Goal: Book appointment/travel/reservation

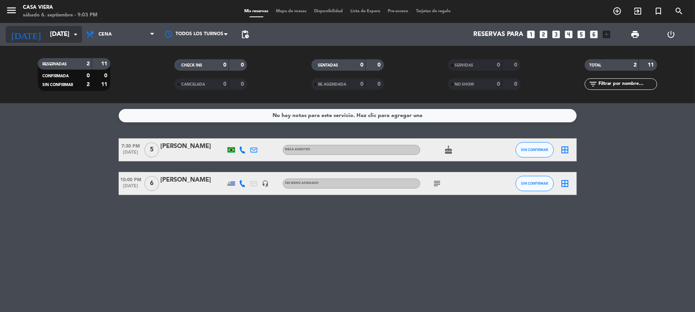
click at [58, 36] on input "[DATE]" at bounding box center [87, 34] width 82 height 15
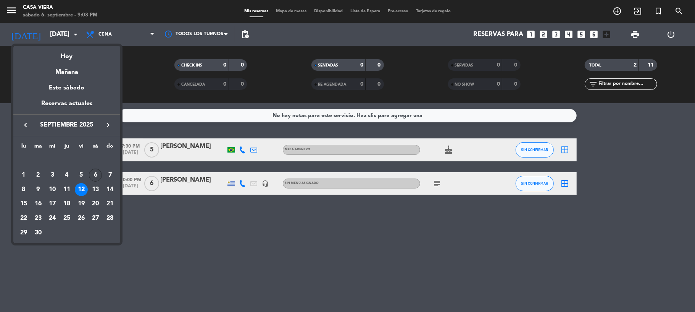
click at [94, 170] on div "6" at bounding box center [95, 174] width 13 height 13
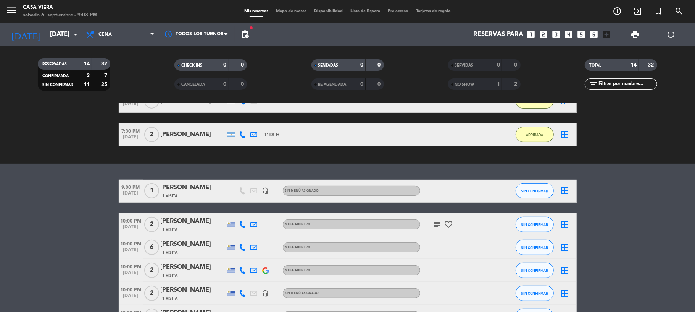
scroll to position [275, 0]
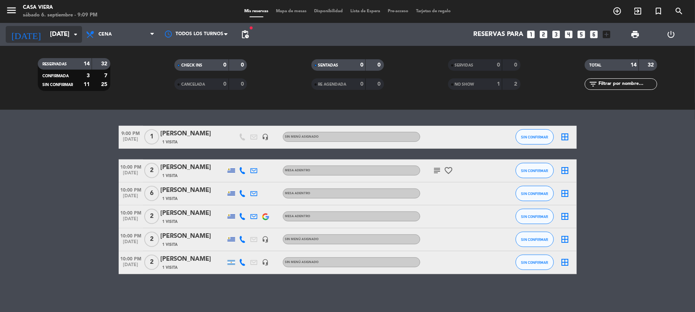
click at [57, 36] on input "[DATE]" at bounding box center [87, 34] width 82 height 15
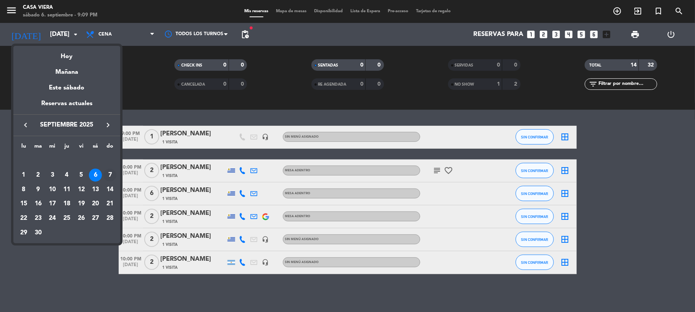
click at [110, 175] on div "7" at bounding box center [109, 174] width 13 height 13
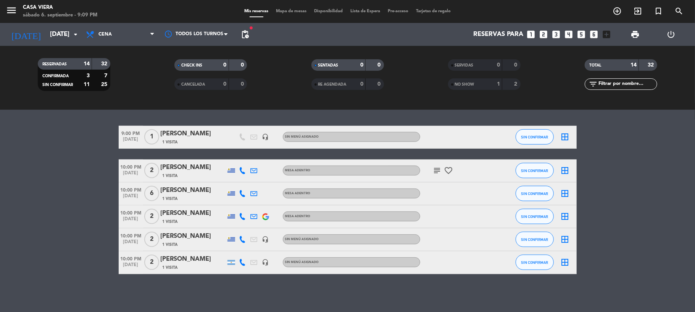
type input "[DATE]"
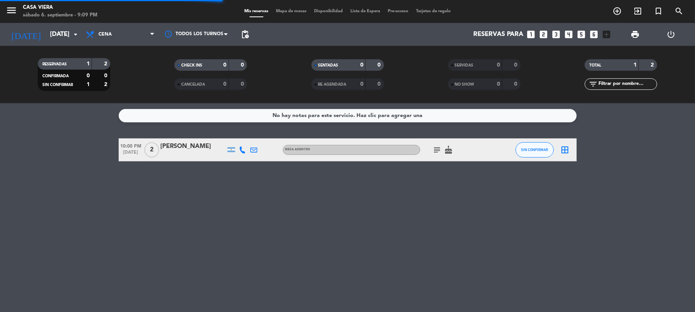
scroll to position [0, 0]
click at [542, 34] on icon "looks_two" at bounding box center [544, 34] width 10 height 10
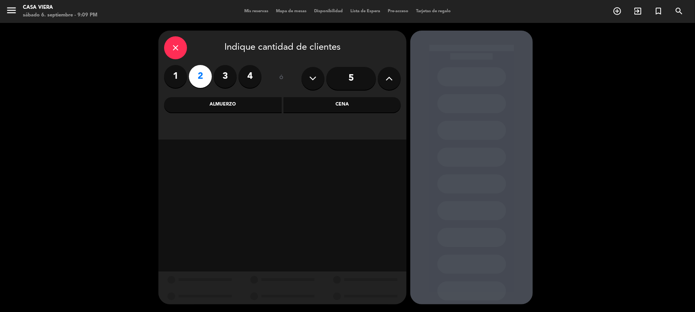
click at [322, 107] on div "Cena" at bounding box center [343, 104] width 118 height 15
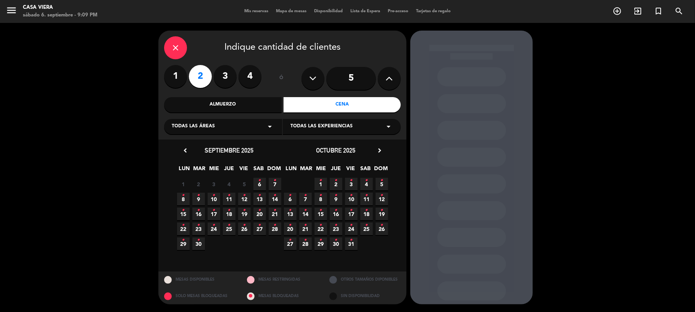
click at [271, 184] on span "7 •" at bounding box center [275, 184] width 13 height 13
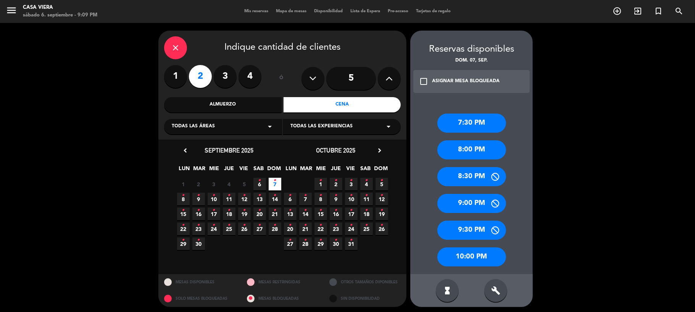
click at [464, 145] on div "8:00 PM" at bounding box center [472, 149] width 69 height 19
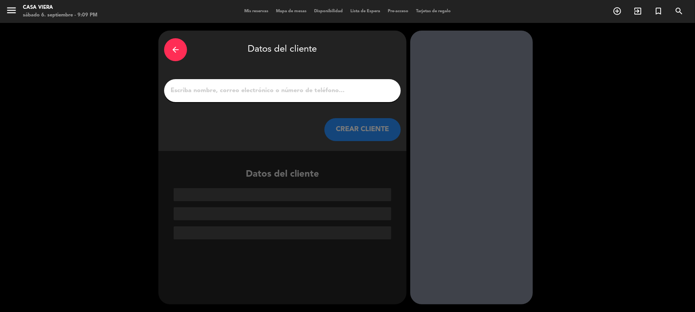
click at [264, 89] on input "1" at bounding box center [282, 90] width 225 height 11
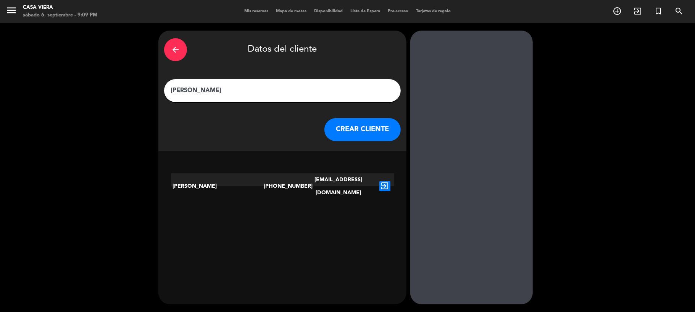
type input "[PERSON_NAME]"
click at [343, 128] on button "CREAR CLIENTE" at bounding box center [363, 129] width 76 height 23
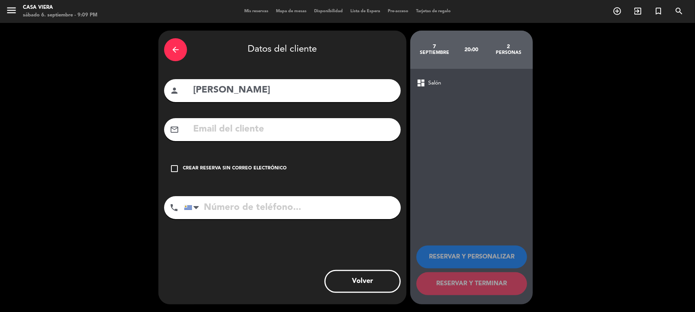
click at [263, 167] on div "Crear reserva sin correo electrónico" at bounding box center [235, 169] width 104 height 8
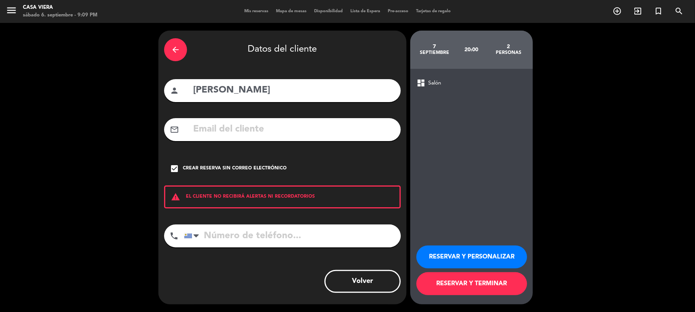
click at [451, 277] on button "RESERVAR Y TERMINAR" at bounding box center [472, 283] width 111 height 23
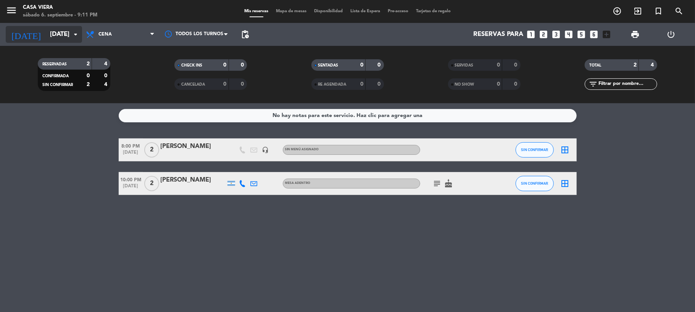
click at [50, 35] on input "[DATE]" at bounding box center [87, 34] width 82 height 15
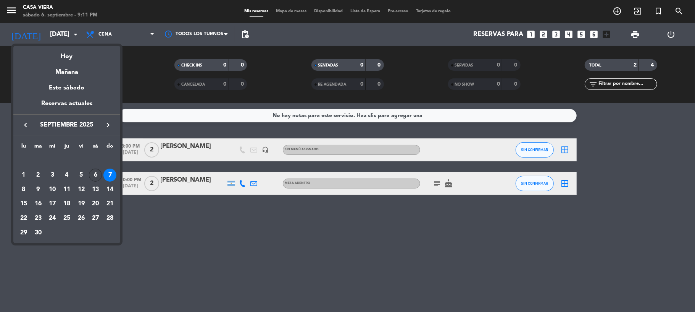
click at [97, 172] on div "6" at bounding box center [95, 174] width 13 height 13
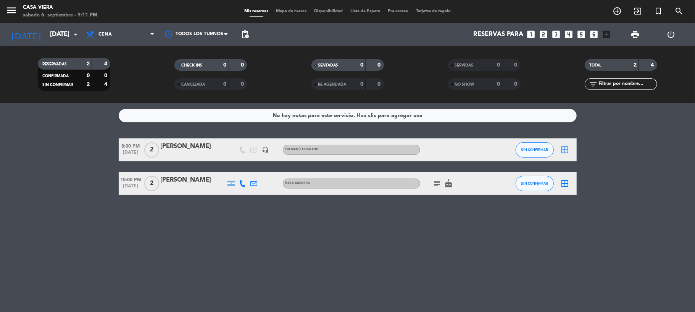
type input "[DATE]"
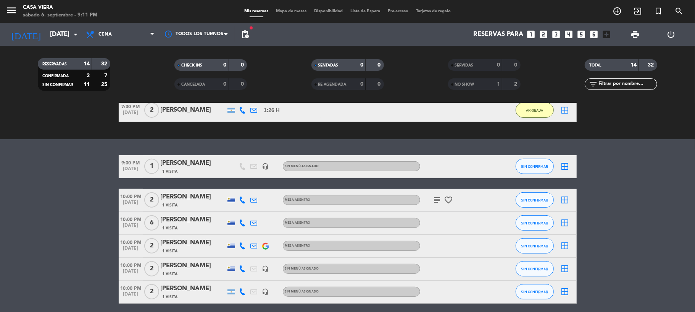
scroll to position [254, 0]
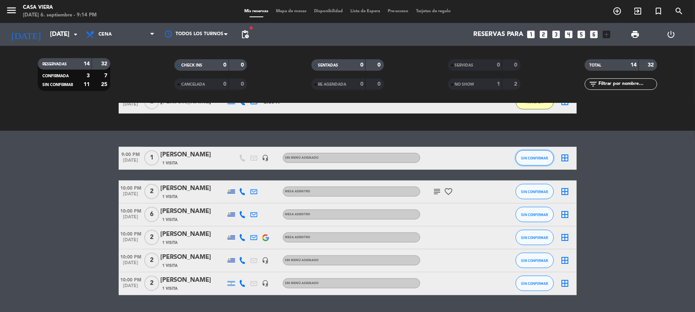
click at [519, 164] on button "SIN CONFIRMAR" at bounding box center [535, 157] width 38 height 15
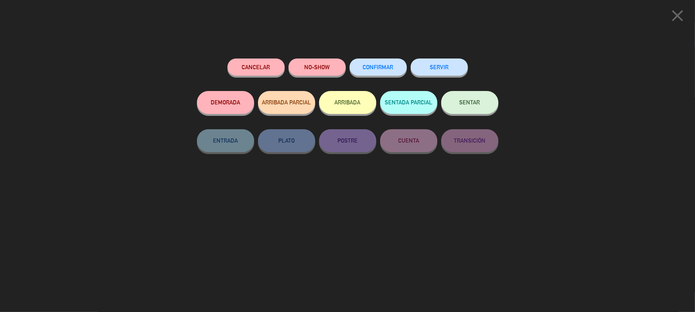
click at [359, 107] on button "ARRIBADA" at bounding box center [347, 102] width 57 height 23
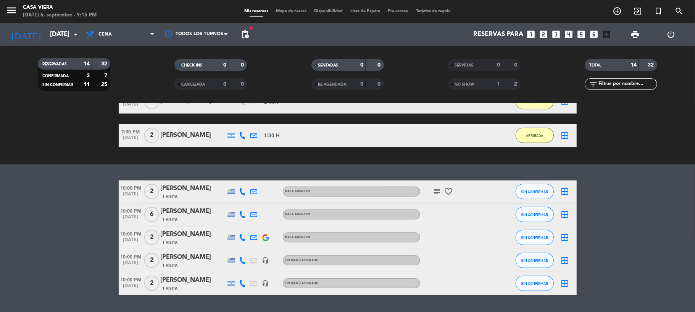
click at [445, 190] on icon "favorite_border" at bounding box center [448, 191] width 9 height 9
click at [436, 191] on icon "subject" at bounding box center [437, 191] width 9 height 9
click at [434, 189] on icon "subject" at bounding box center [437, 191] width 9 height 9
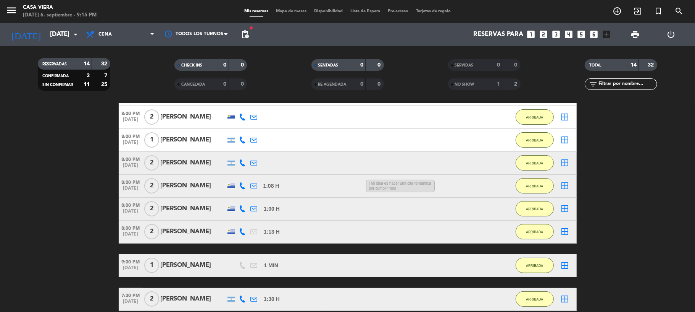
scroll to position [102, 0]
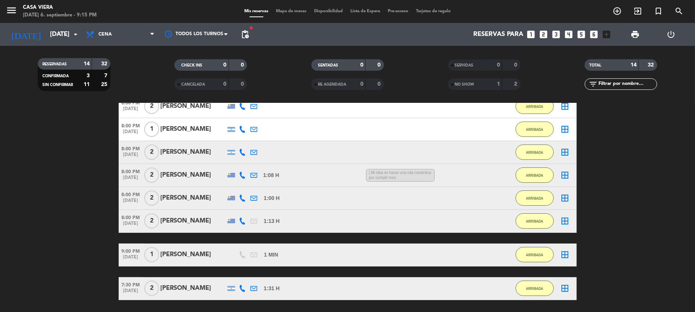
click at [404, 178] on span "| Mi idea es hacer una cita romántica por cumplir mes" at bounding box center [400, 175] width 69 height 13
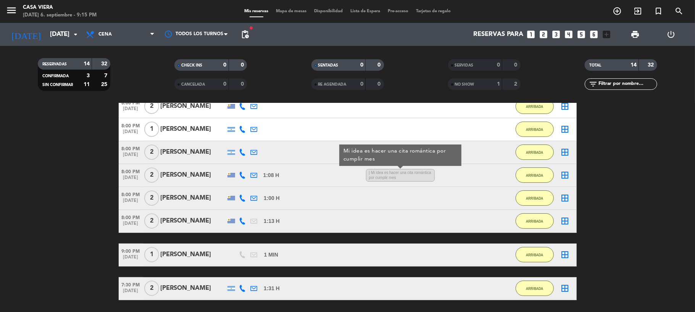
click at [390, 176] on span "| Mi idea es hacer una cita romántica por cumplir mes" at bounding box center [400, 175] width 69 height 13
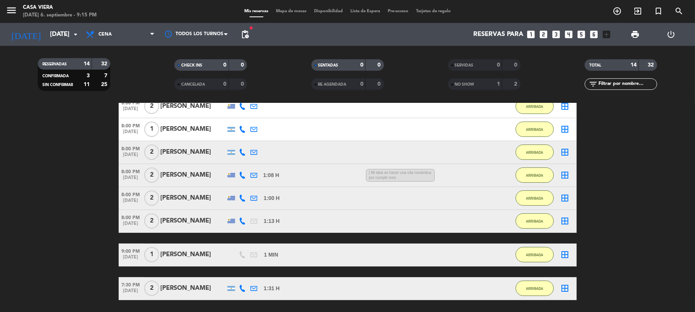
click at [415, 173] on span "| Mi idea es hacer una cita romántica por cumplir mes" at bounding box center [400, 175] width 69 height 13
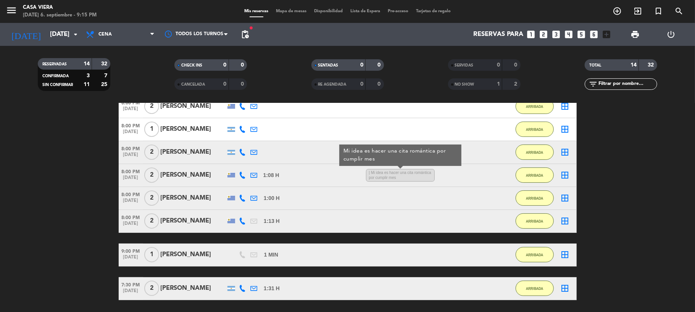
click at [412, 179] on span "| Mi idea es hacer una cita romántica por cumplir mes" at bounding box center [400, 175] width 69 height 13
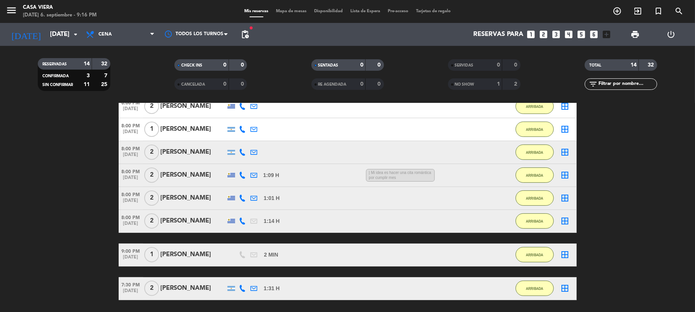
click at [396, 176] on span "| Mi idea es hacer una cita romántica por cumplir mes" at bounding box center [400, 175] width 69 height 13
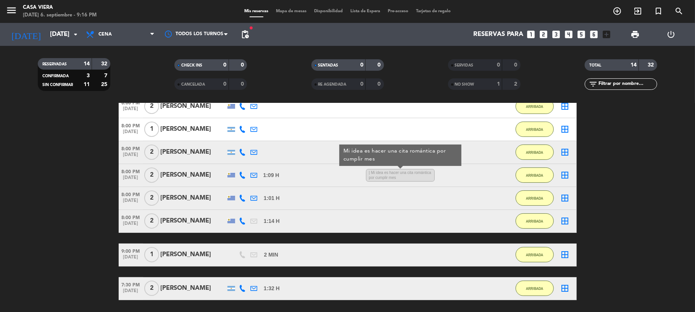
drag, startPoint x: 410, startPoint y: 178, endPoint x: 406, endPoint y: 178, distance: 4.2
click at [409, 178] on span "| Mi idea es hacer una cita romántica por cumplir mes" at bounding box center [400, 175] width 69 height 13
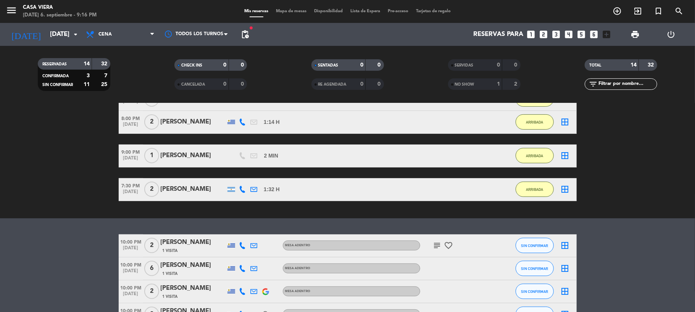
scroll to position [254, 0]
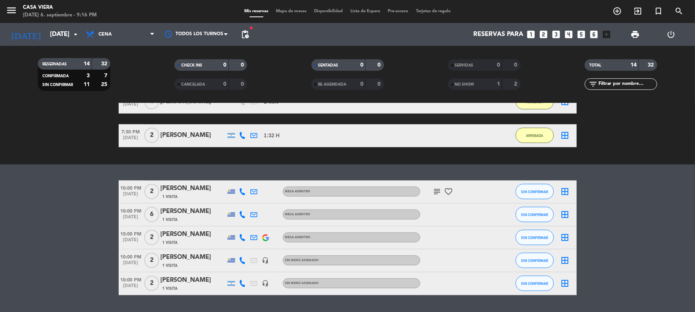
click at [433, 191] on icon "subject" at bounding box center [437, 191] width 9 height 9
click at [433, 194] on icon "subject" at bounding box center [437, 191] width 9 height 9
click at [444, 192] on icon "favorite_border" at bounding box center [448, 191] width 9 height 9
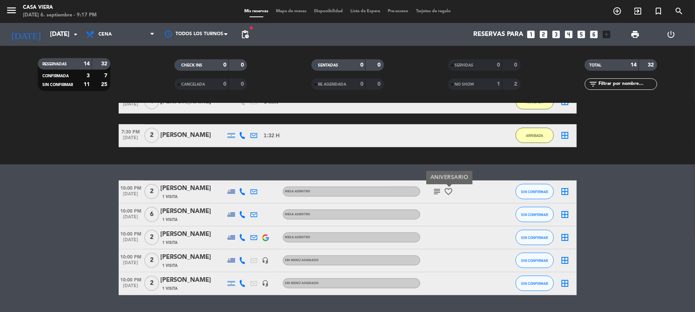
click at [444, 209] on div at bounding box center [454, 214] width 69 height 23
click at [95, 209] on bookings-row "10:00 PM [DATE] 2 [PERSON_NAME] 1 Visita MESA ADENTRO subject favorite_border S…" at bounding box center [347, 237] width 695 height 115
click at [521, 237] on span "SIN CONFIRMAR" at bounding box center [534, 237] width 27 height 4
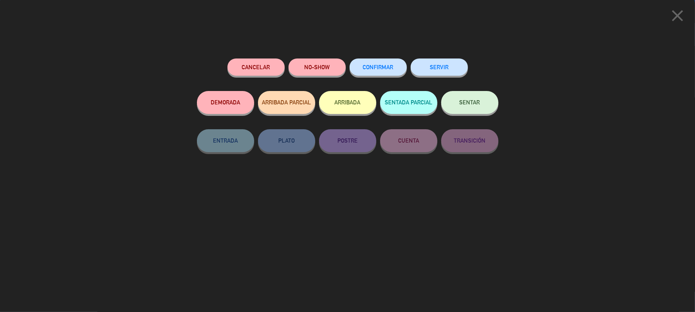
click at [341, 99] on button "ARRIBADA" at bounding box center [347, 102] width 57 height 23
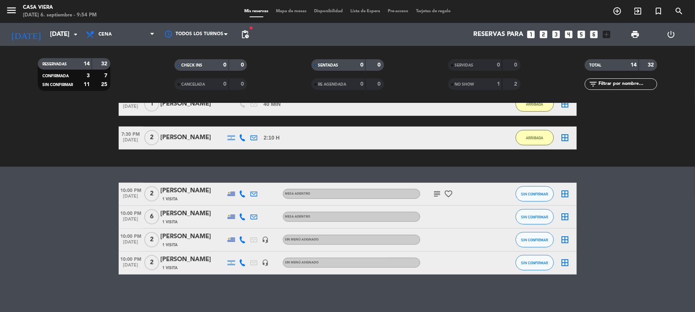
scroll to position [297, 0]
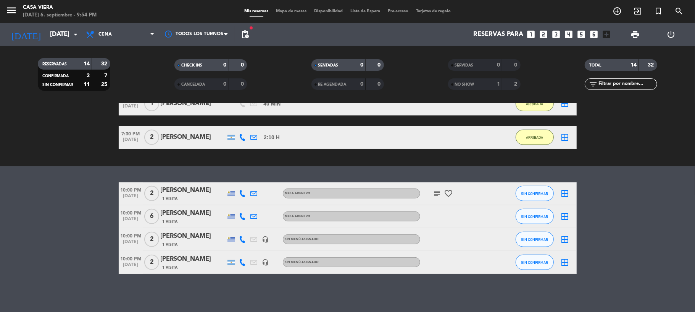
click at [433, 194] on icon "subject" at bounding box center [437, 193] width 9 height 9
click at [444, 194] on icon "favorite_border" at bounding box center [448, 193] width 9 height 9
click at [532, 191] on span "SIN CONFIRMAR" at bounding box center [534, 193] width 27 height 4
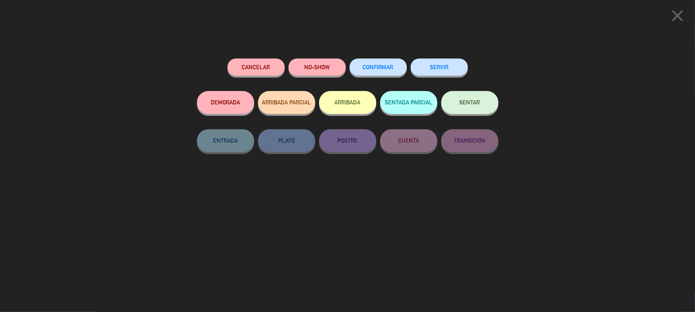
click at [341, 107] on button "ARRIBADA" at bounding box center [347, 102] width 57 height 23
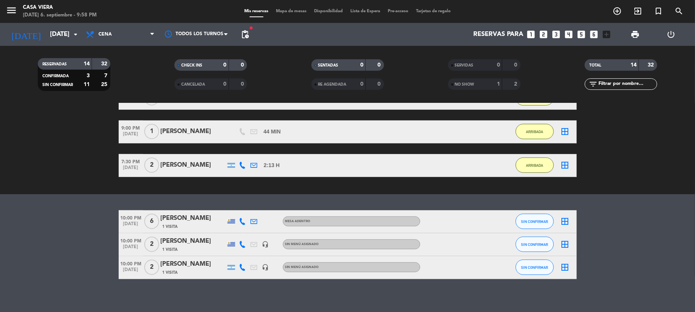
scroll to position [318, 0]
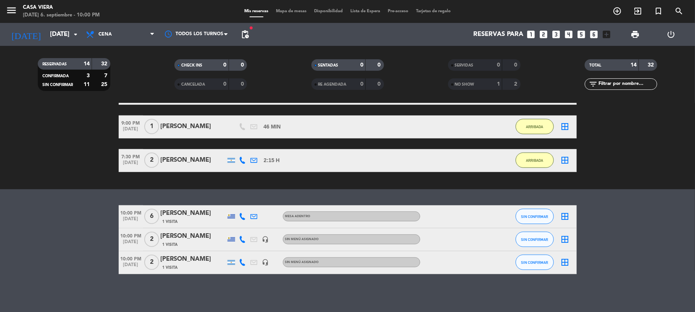
click at [252, 295] on div "No hay notas para este servicio. Haz clic para agregar una exit_to_app CHECK IN…" at bounding box center [347, 207] width 695 height 209
click at [527, 261] on span "SIN CONFIRMAR" at bounding box center [534, 262] width 27 height 4
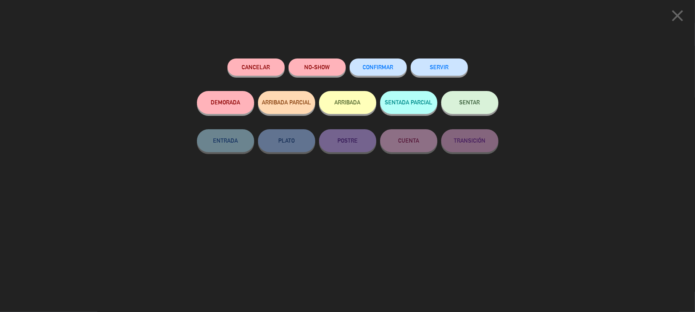
click at [347, 110] on button "ARRIBADA" at bounding box center [347, 102] width 57 height 23
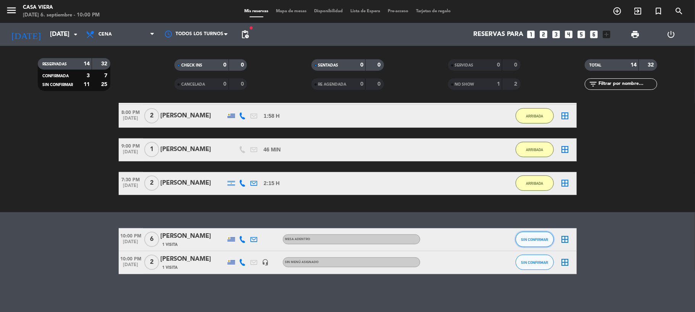
click at [525, 236] on button "SIN CONFIRMAR" at bounding box center [535, 238] width 38 height 15
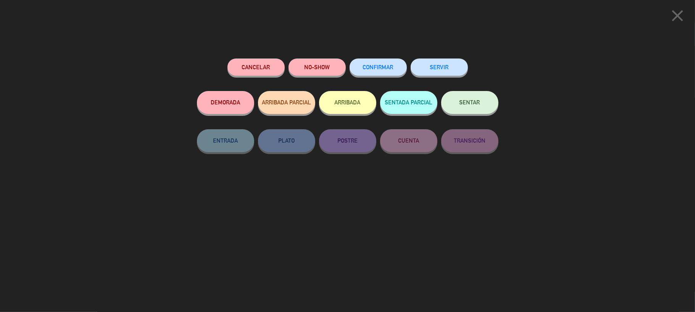
click at [343, 99] on button "ARRIBADA" at bounding box center [347, 102] width 57 height 23
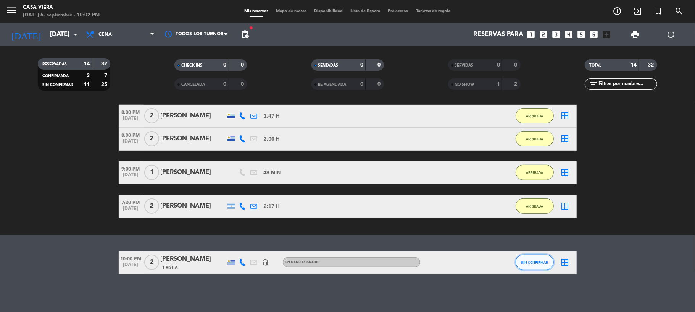
click at [524, 263] on span "SIN CONFIRMAR" at bounding box center [534, 262] width 27 height 4
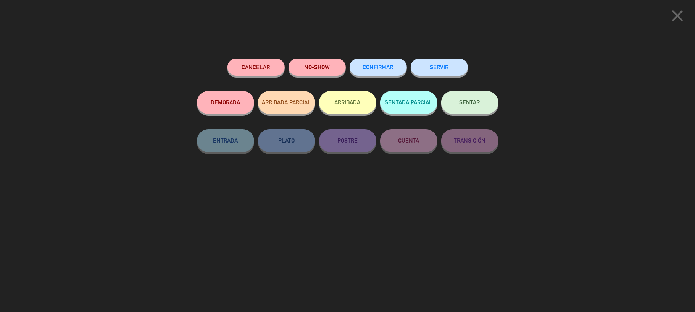
click at [346, 100] on button "ARRIBADA" at bounding box center [347, 102] width 57 height 23
